Goal: Find specific page/section: Find specific page/section

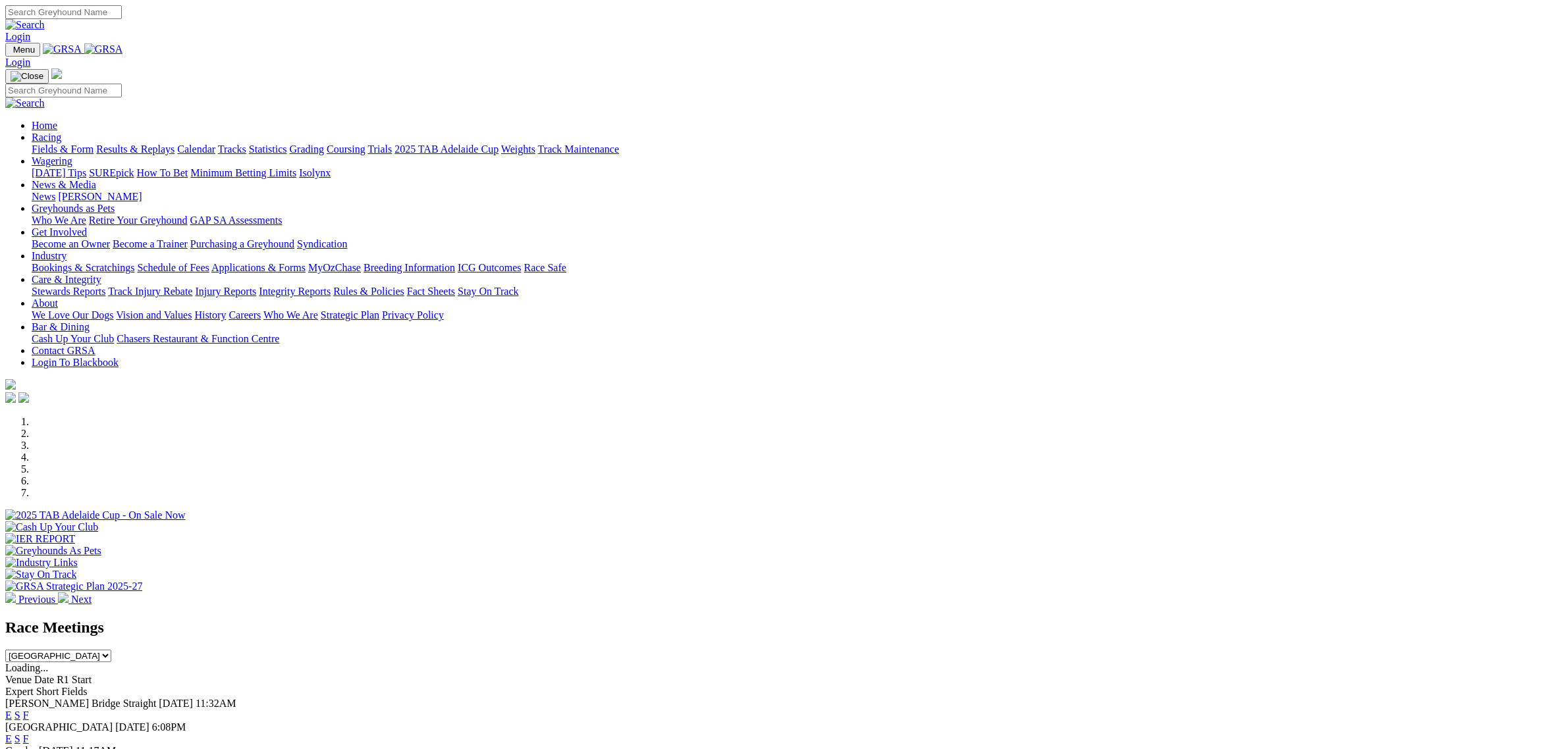
click at [61, 132] on link "Racing" at bounding box center [46, 138] width 29 height 11
click at [93, 143] on link "Fields & Form" at bounding box center [62, 149] width 62 height 11
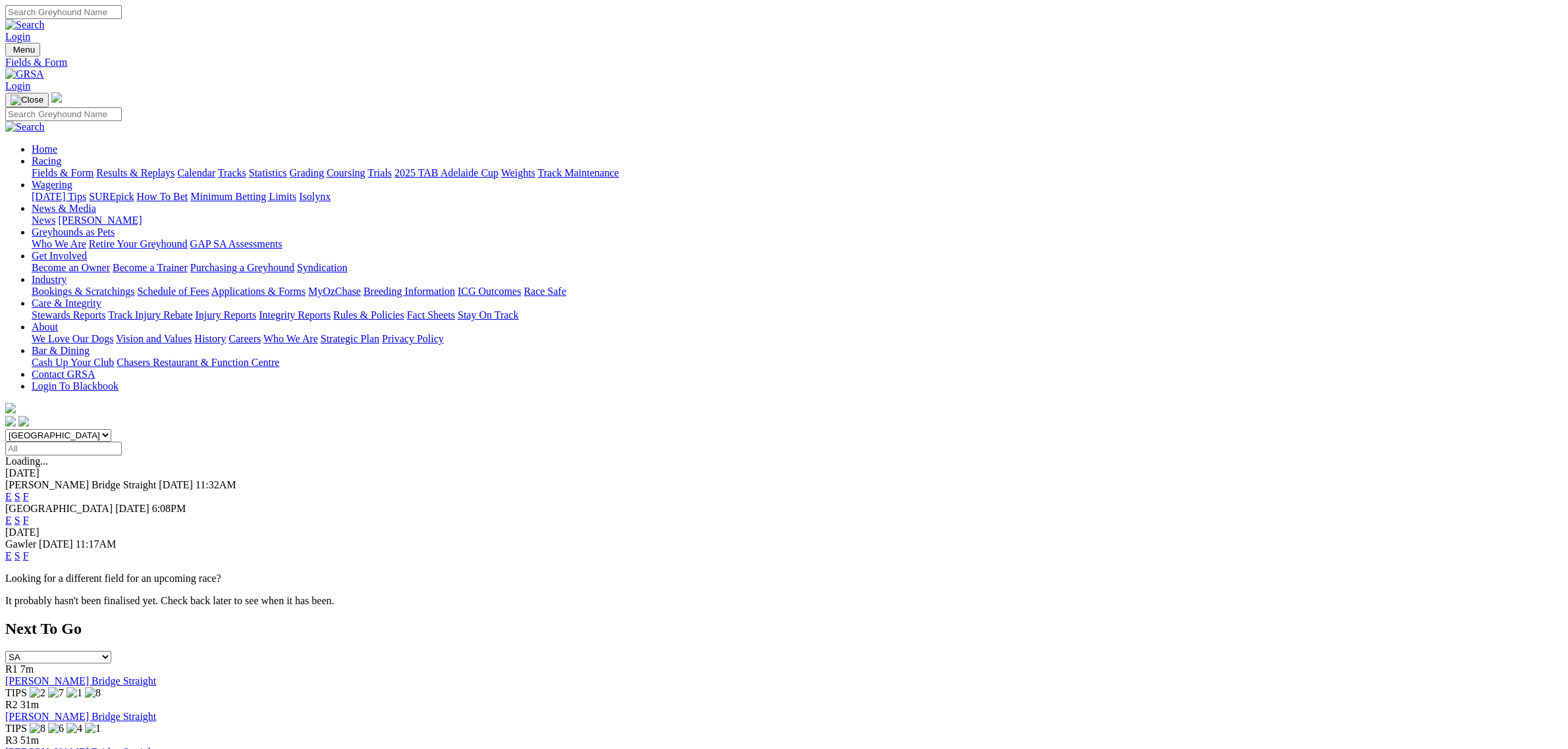
drag, startPoint x: 436, startPoint y: 163, endPoint x: 445, endPoint y: 173, distance: 13.5
click at [112, 429] on select "[GEOGRAPHIC_DATA] [GEOGRAPHIC_DATA] [GEOGRAPHIC_DATA] [GEOGRAPHIC_DATA] [GEOGRA…" at bounding box center [59, 436] width 106 height 13
select select "QLD"
click at [112, 429] on select "[GEOGRAPHIC_DATA] [GEOGRAPHIC_DATA] [GEOGRAPHIC_DATA] [GEOGRAPHIC_DATA] [GEOGRA…" at bounding box center [59, 436] width 106 height 13
